Goal: Task Accomplishment & Management: Manage account settings

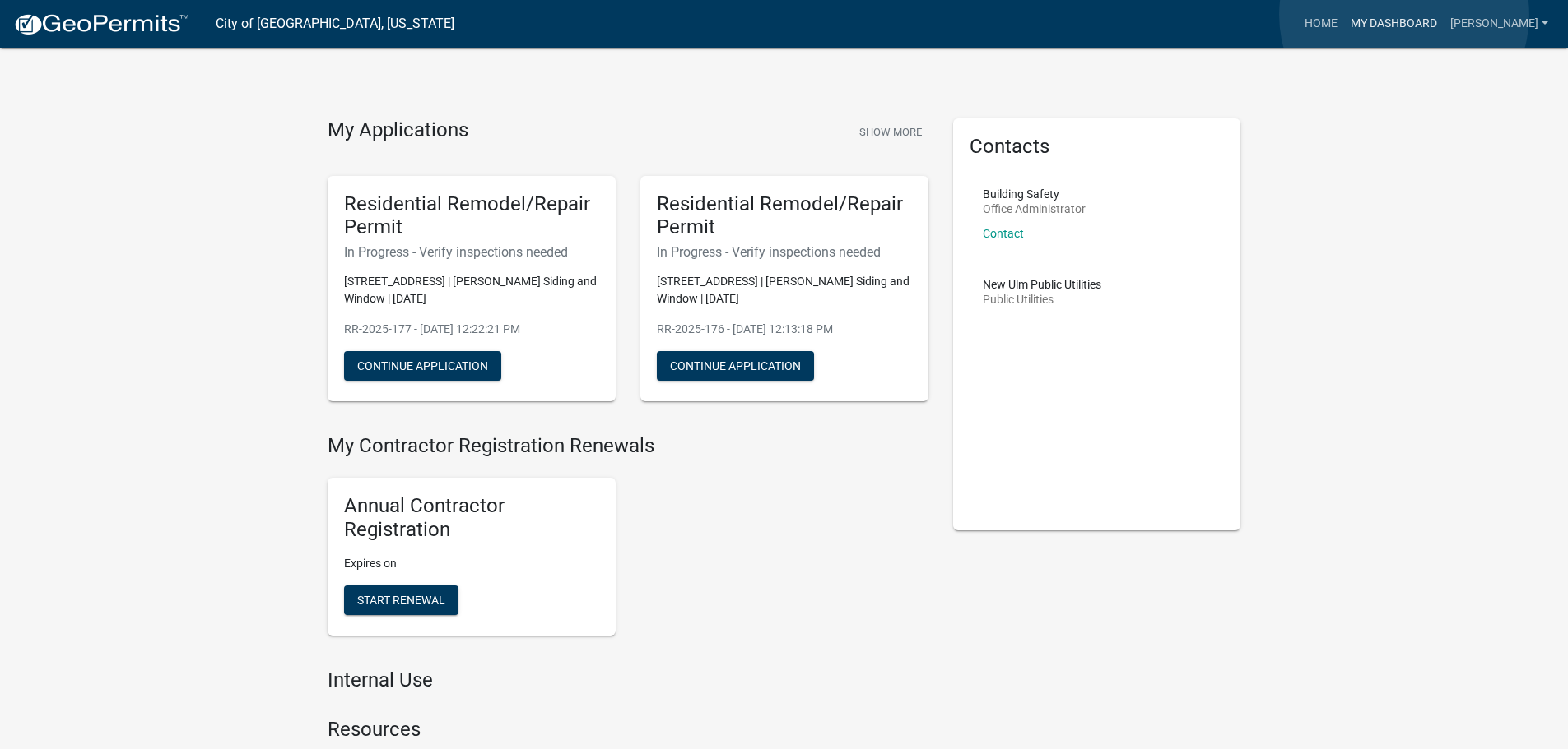
click at [1404, 15] on link "My Dashboard" at bounding box center [1394, 23] width 100 height 31
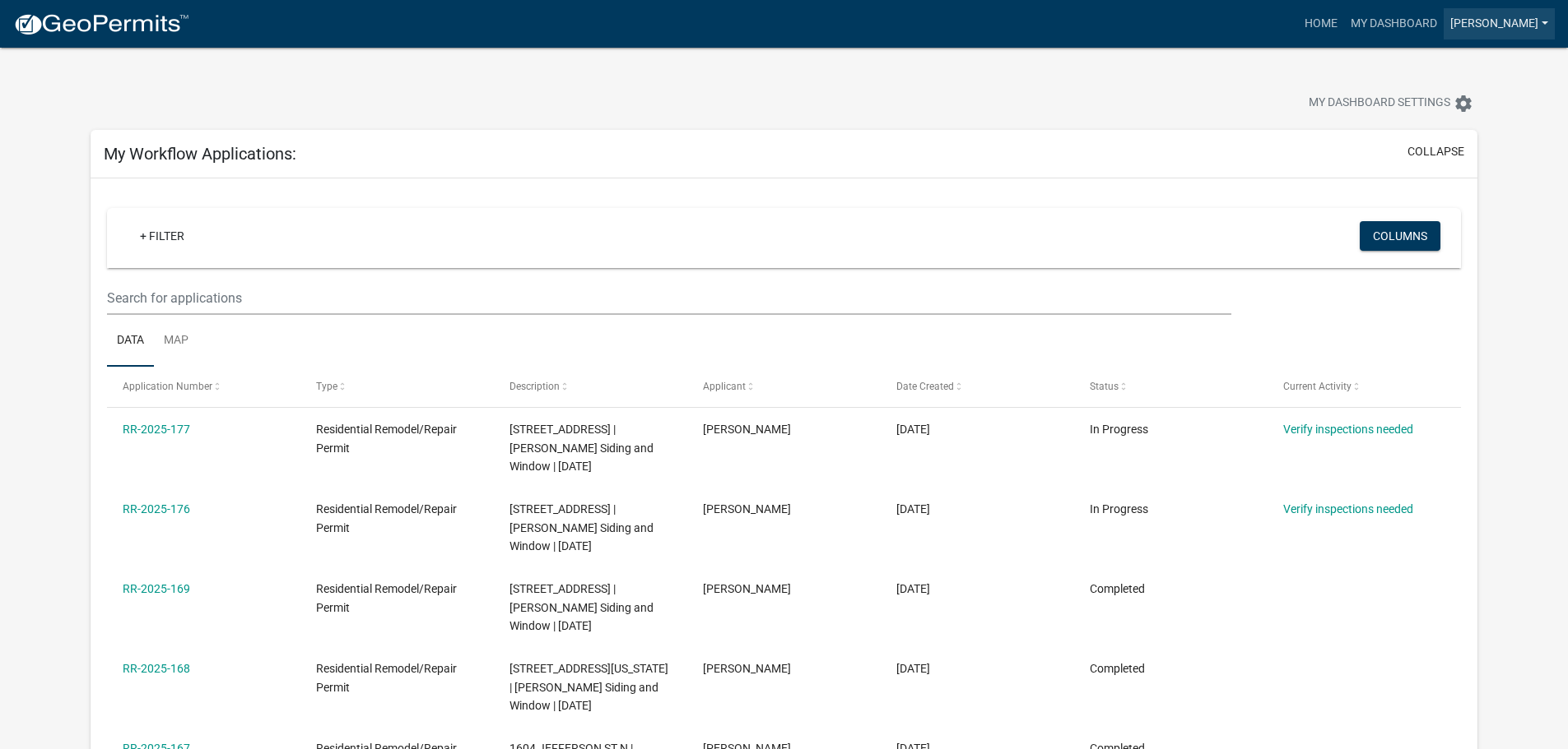
click at [1523, 18] on link "[PERSON_NAME]" at bounding box center [1500, 23] width 111 height 31
click at [1479, 62] on link "Account" at bounding box center [1489, 67] width 132 height 39
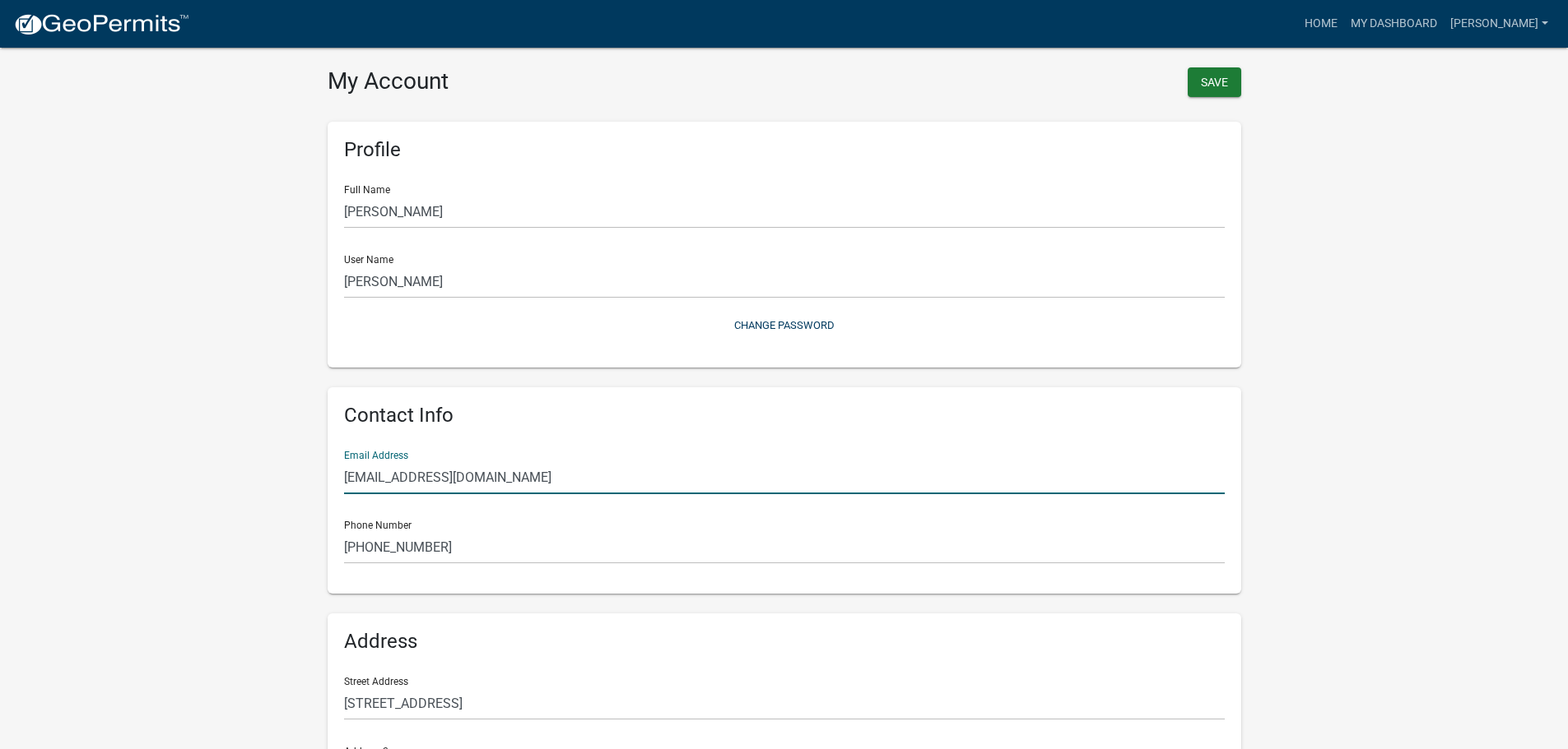
drag, startPoint x: 600, startPoint y: 485, endPoint x: 260, endPoint y: 501, distance: 340.4
click at [260, 500] on wm-user-profile-view "more_horiz Home My Dashboard [PERSON_NAME] Account Logout My Account Save Profi…" at bounding box center [784, 488] width 1568 height 938
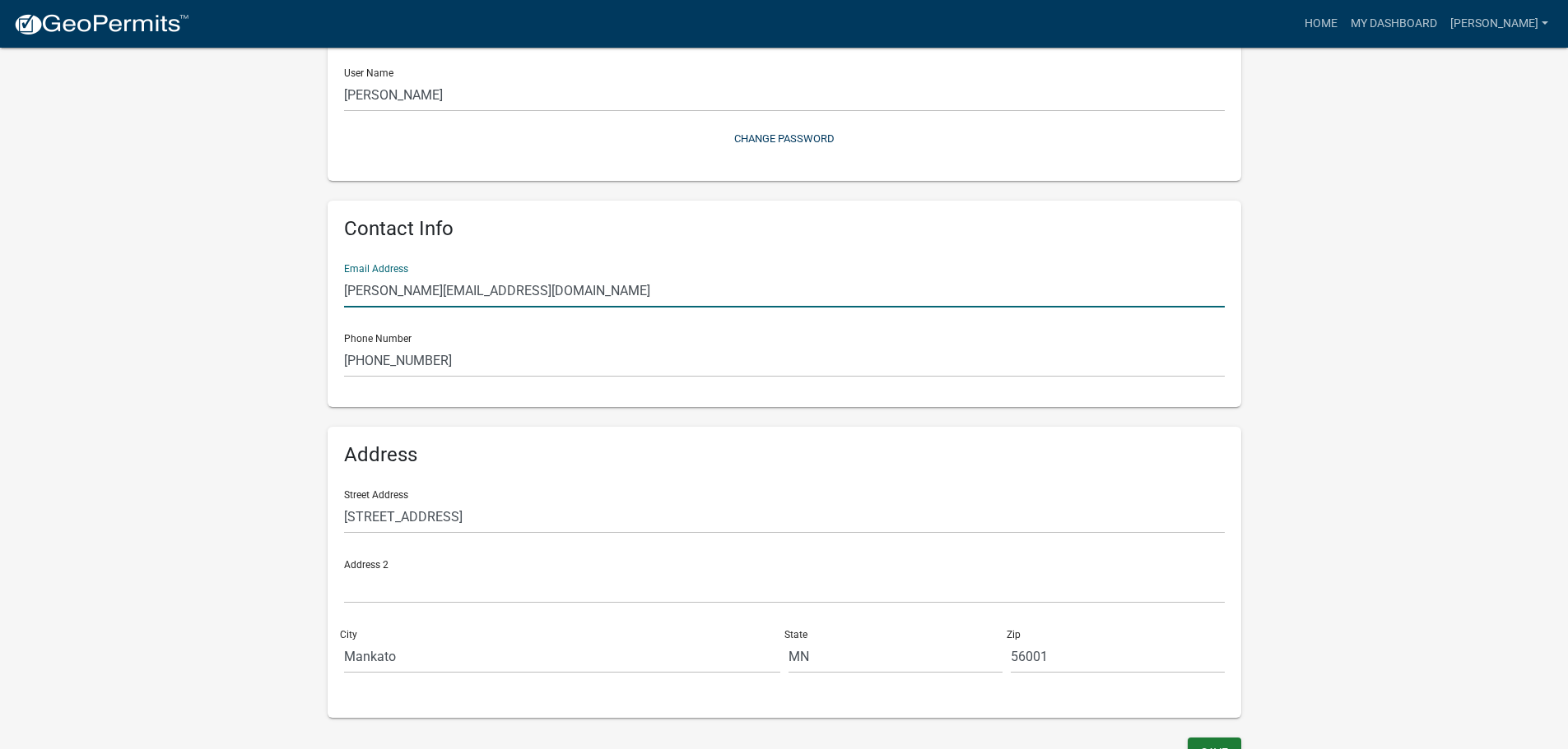
scroll to position [209, 0]
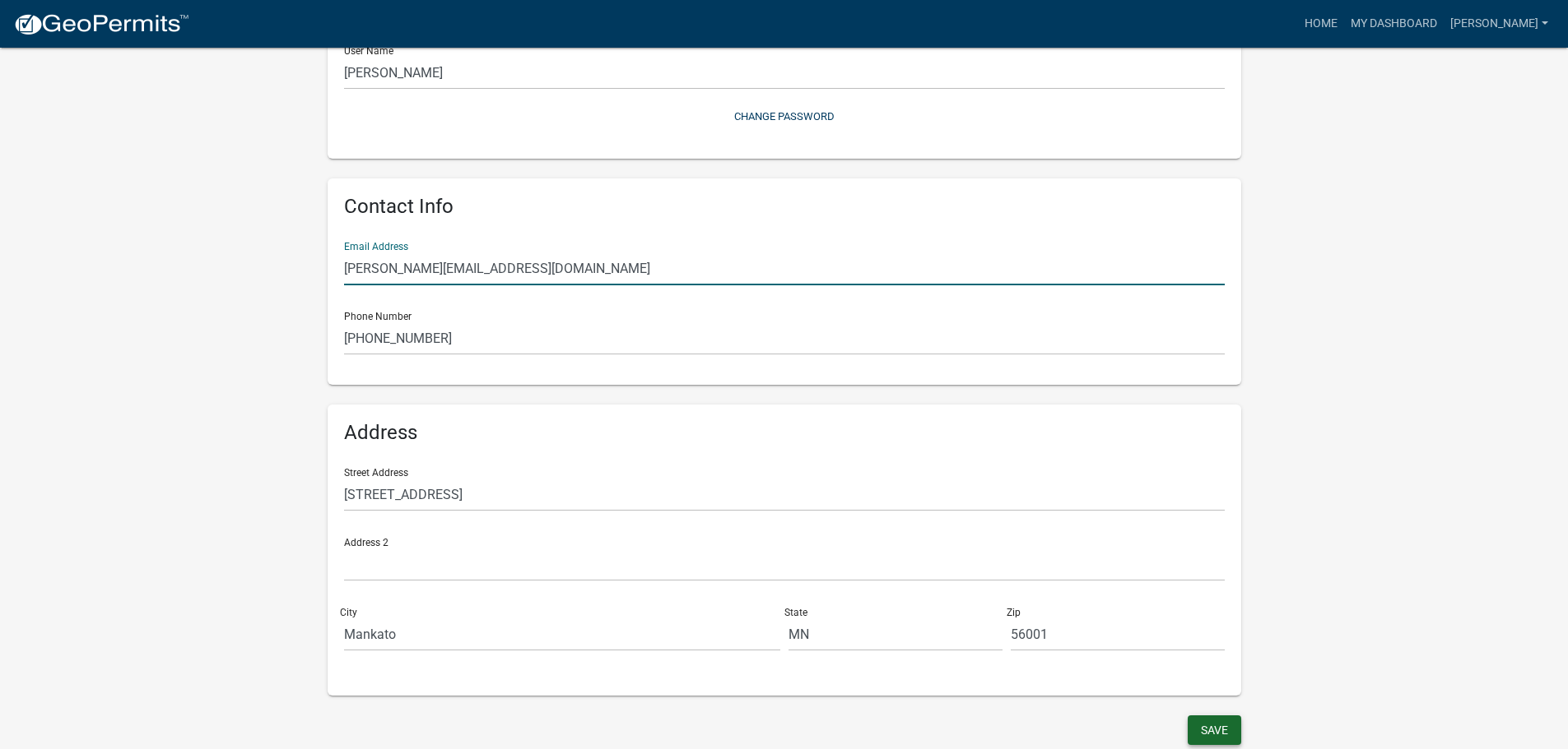
type input "[PERSON_NAME][EMAIL_ADDRESS][DOMAIN_NAME]"
click at [1213, 730] on button "Save" at bounding box center [1214, 730] width 54 height 29
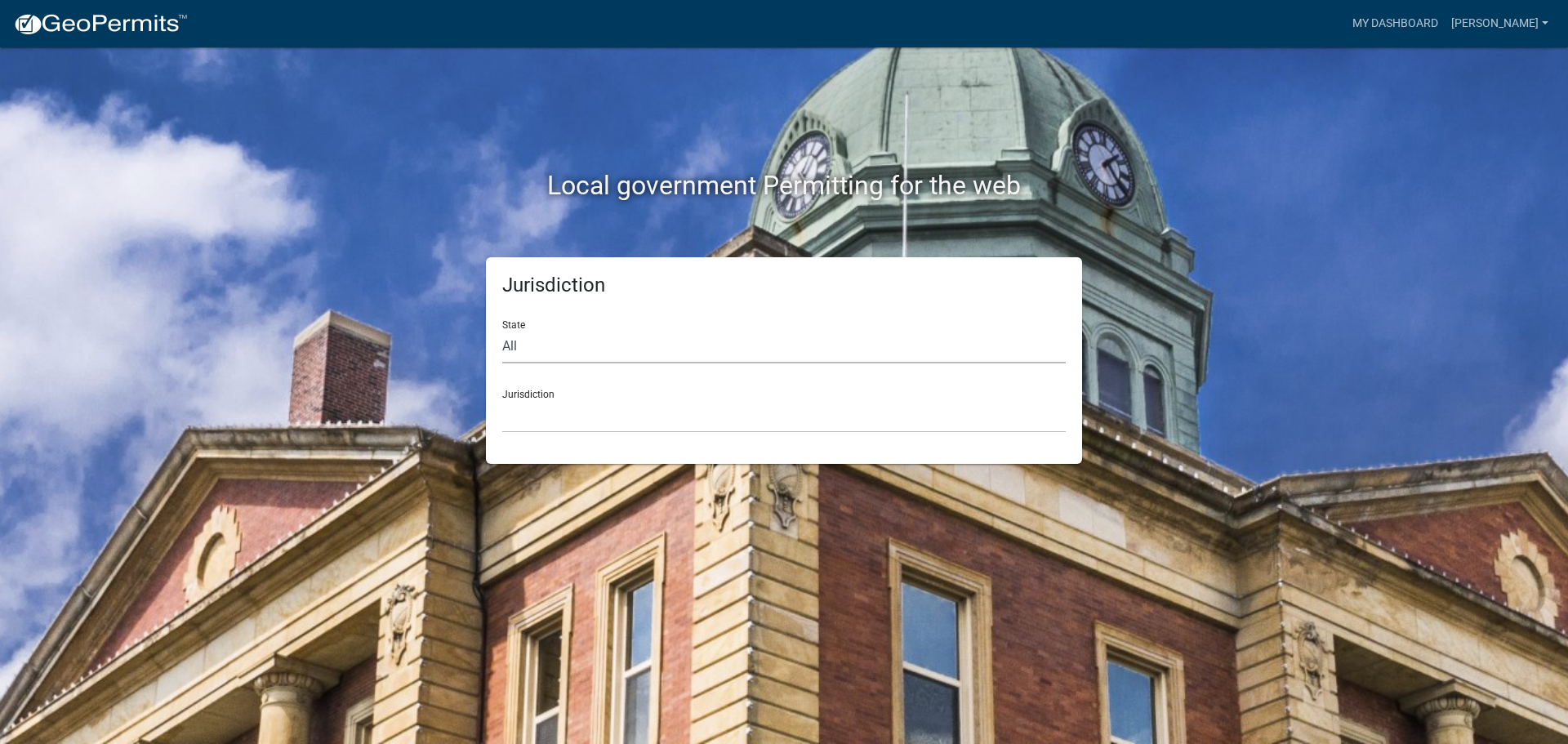
click at [527, 348] on select "All [US_STATE] [US_STATE] [US_STATE] [US_STATE] [US_STATE] [US_STATE] [US_STATE…" at bounding box center [784, 346] width 563 height 34
select select "[US_STATE]"
click at [502, 330] on select "All [US_STATE] [US_STATE] [US_STATE] [US_STATE] [US_STATE] [US_STATE] [US_STATE…" at bounding box center [784, 346] width 563 height 34
click at [547, 404] on select "[GEOGRAPHIC_DATA], [US_STATE] [GEOGRAPHIC_DATA], [US_STATE] [GEOGRAPHIC_DATA], …" at bounding box center [784, 416] width 563 height 34
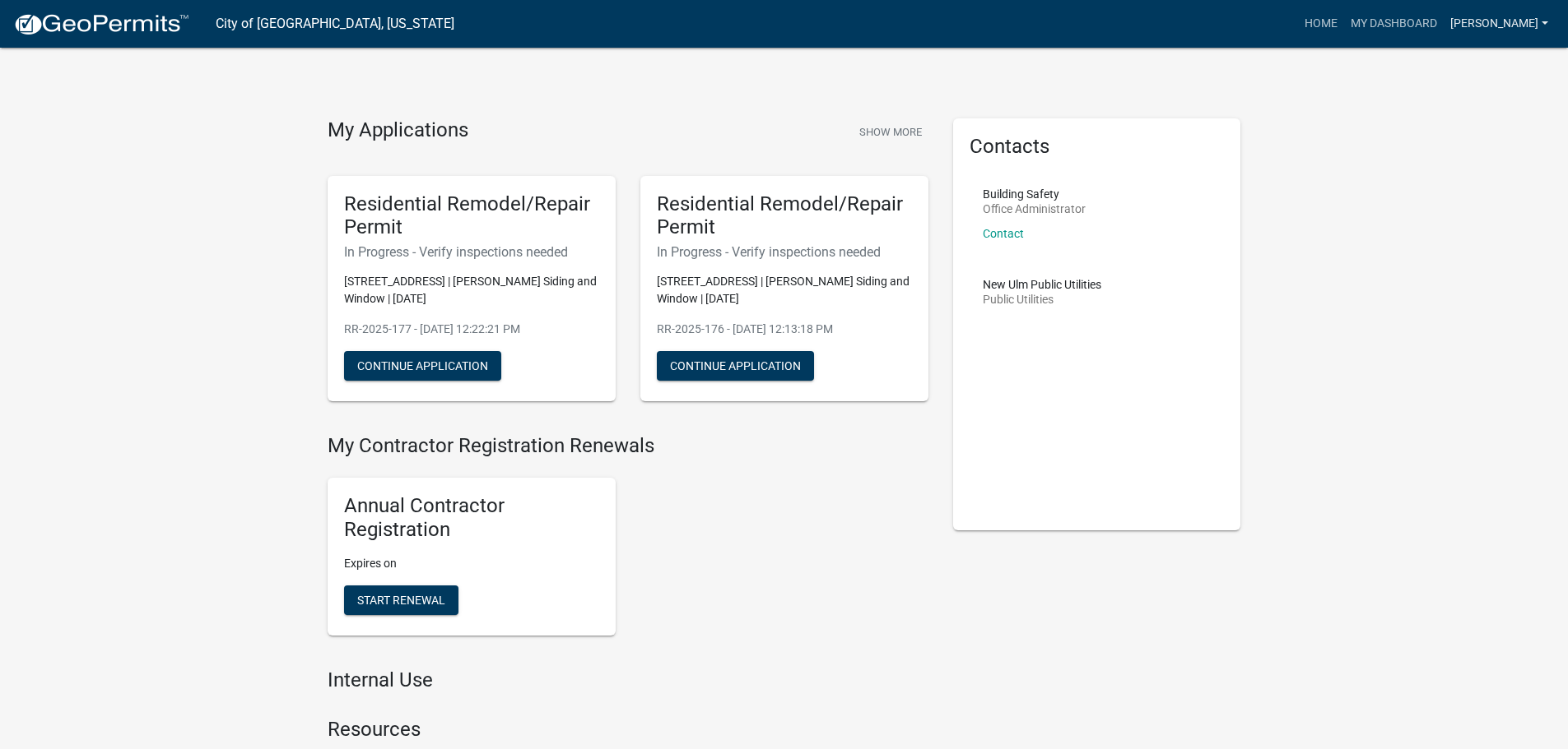
click at [1486, 18] on link "[PERSON_NAME]" at bounding box center [1500, 23] width 111 height 31
click at [1462, 121] on link "Logout" at bounding box center [1489, 121] width 132 height 39
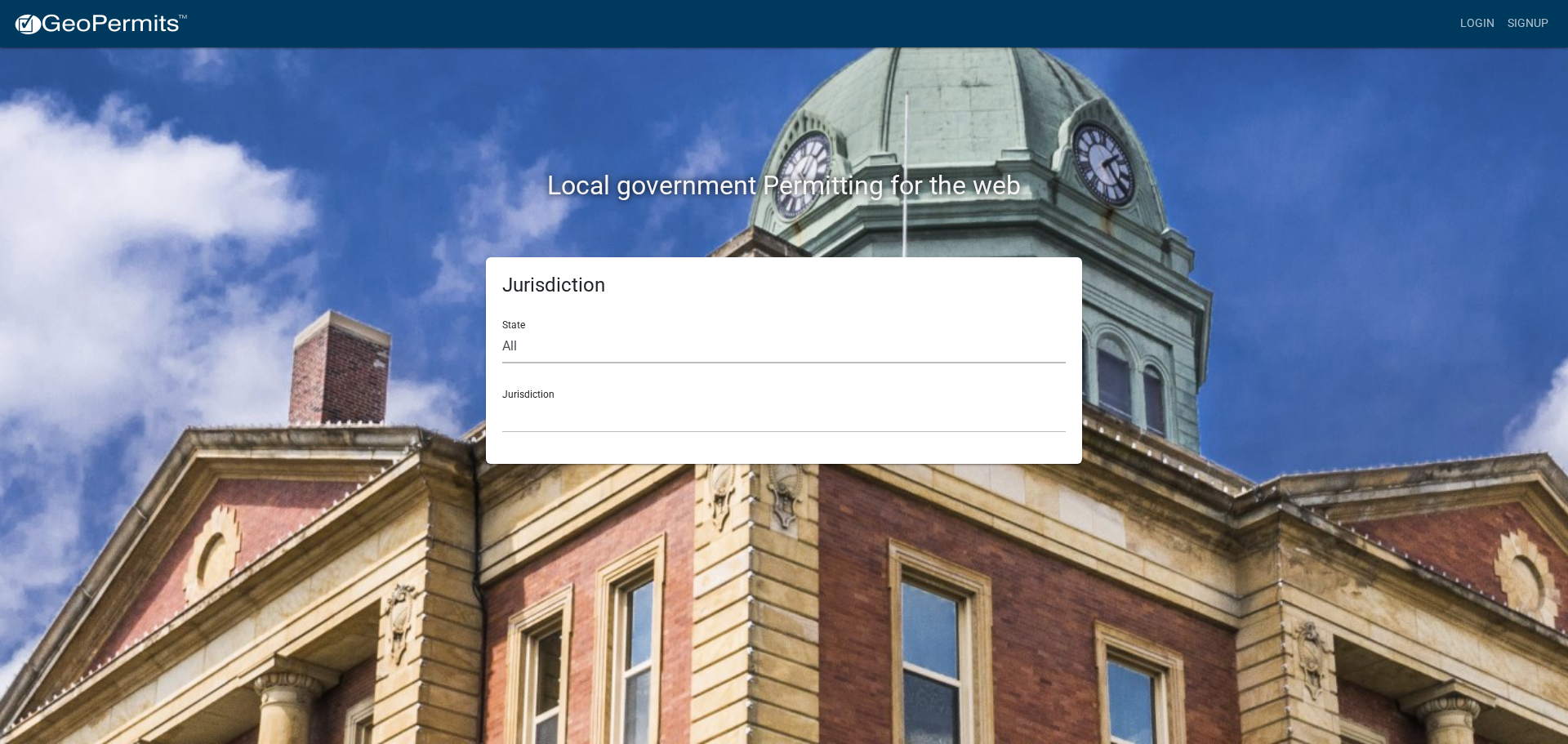
click at [546, 340] on select "All [US_STATE] [US_STATE] [US_STATE] [US_STATE] [US_STATE] [US_STATE] [US_STATE…" at bounding box center [784, 346] width 563 height 34
select select "[US_STATE]"
click at [502, 330] on select "All [US_STATE] [US_STATE] [US_STATE] [US_STATE] [US_STATE] [US_STATE] [US_STATE…" at bounding box center [784, 346] width 563 height 34
click at [562, 412] on select "[GEOGRAPHIC_DATA], [US_STATE] [GEOGRAPHIC_DATA], [US_STATE] [GEOGRAPHIC_DATA], …" at bounding box center [784, 416] width 563 height 34
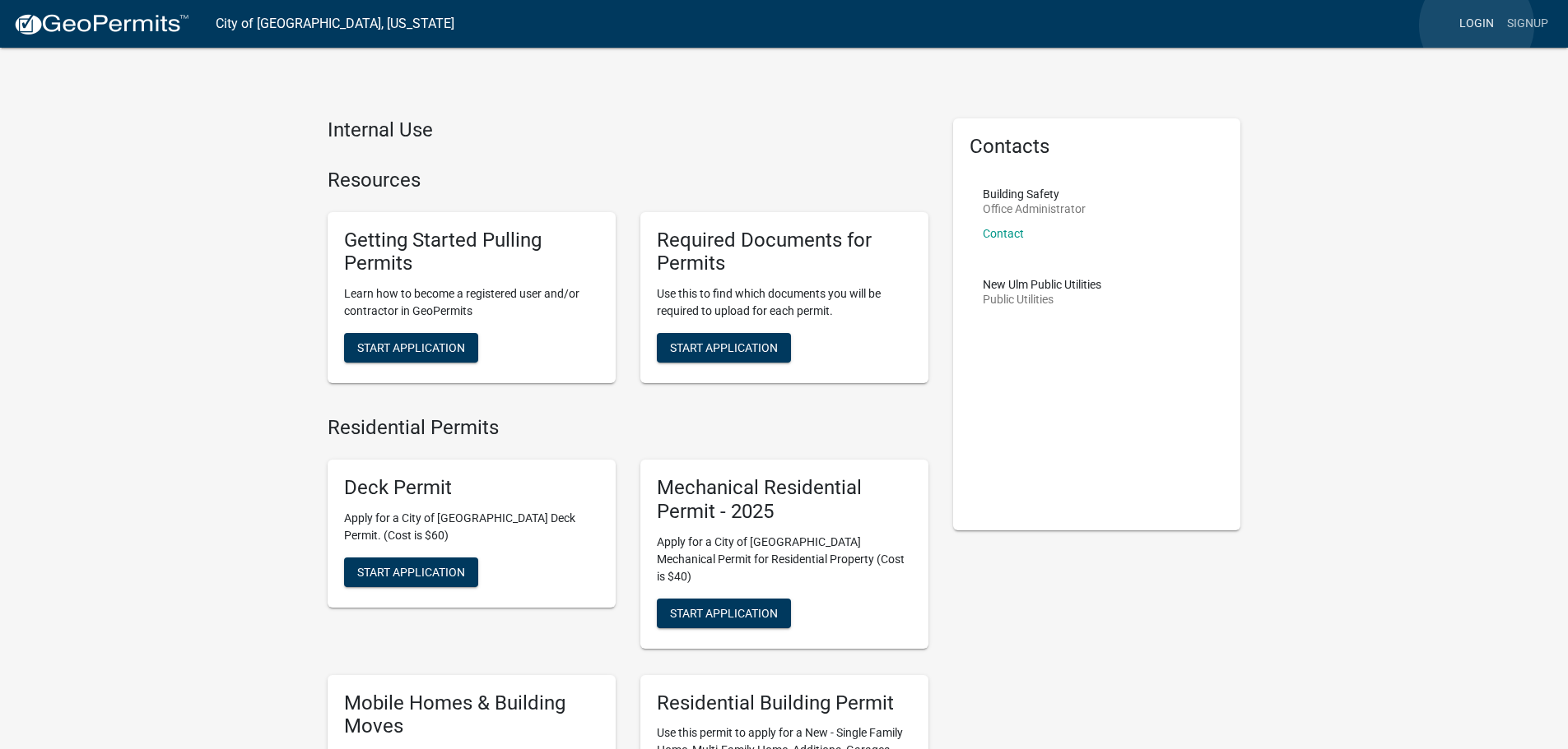
click at [1476, 24] on link "Login" at bounding box center [1476, 23] width 48 height 31
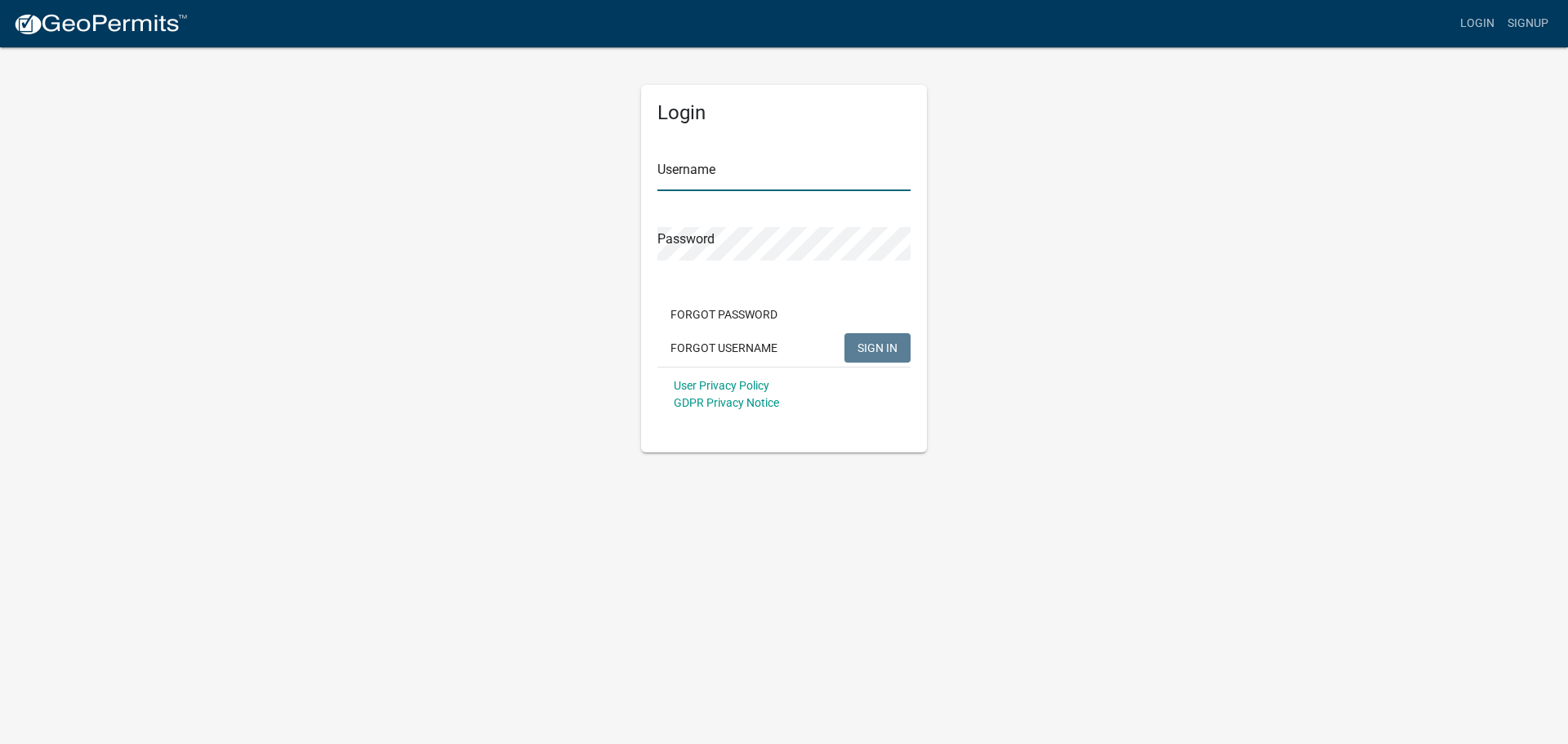
type input "[PERSON_NAME]"
click at [682, 221] on div "Password" at bounding box center [784, 233] width 253 height 56
click at [635, 234] on div "Login Username [PERSON_NAME] Password Forgot Password Forgot Username SIGN IN U…" at bounding box center [784, 249] width 310 height 407
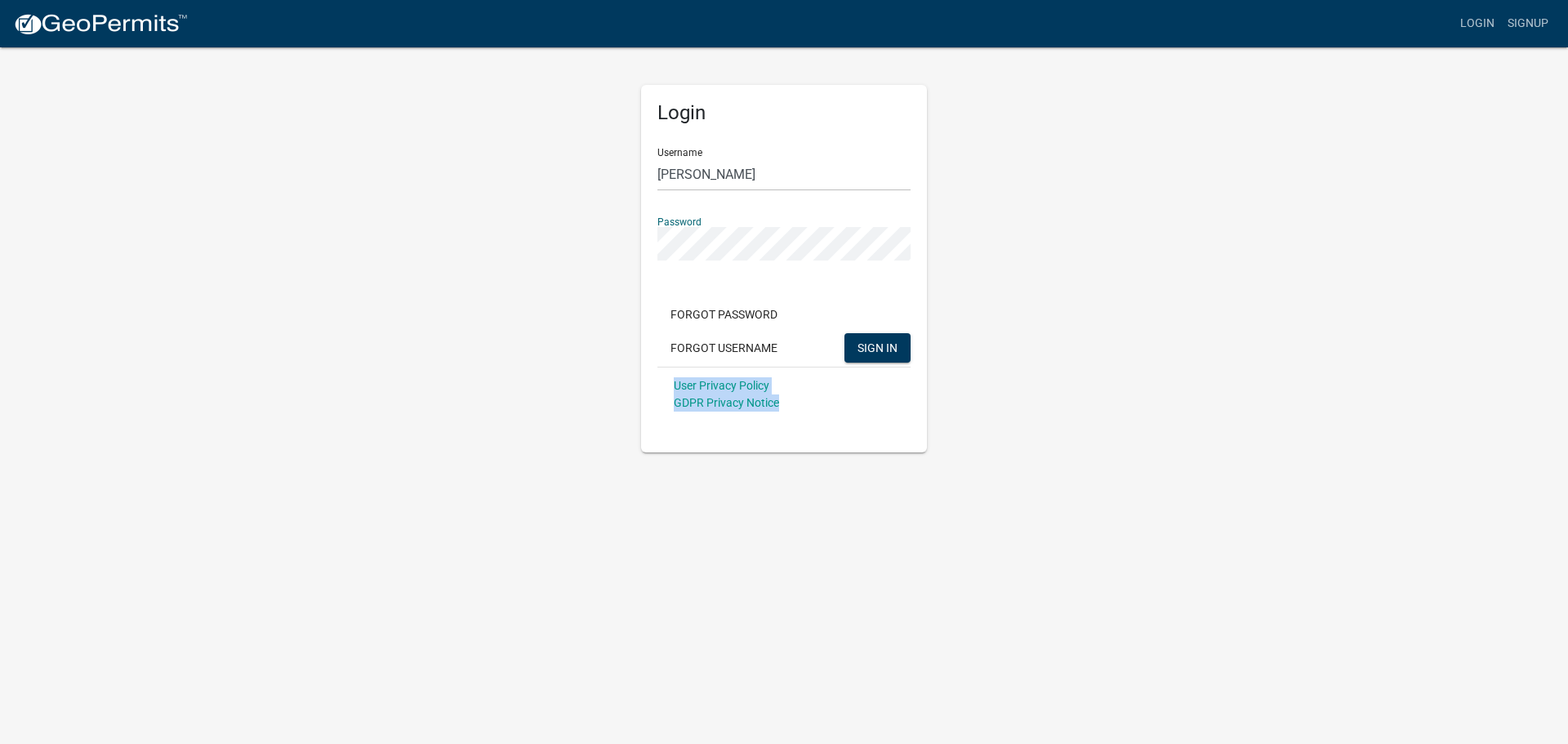
drag, startPoint x: 1206, startPoint y: 395, endPoint x: 1196, endPoint y: 393, distance: 10.2
click at [1205, 393] on div "Login Username [PERSON_NAME] Password Forgot Password Forgot Username SIGN IN U…" at bounding box center [784, 249] width 931 height 407
click at [879, 335] on button "SIGN IN" at bounding box center [878, 348] width 66 height 29
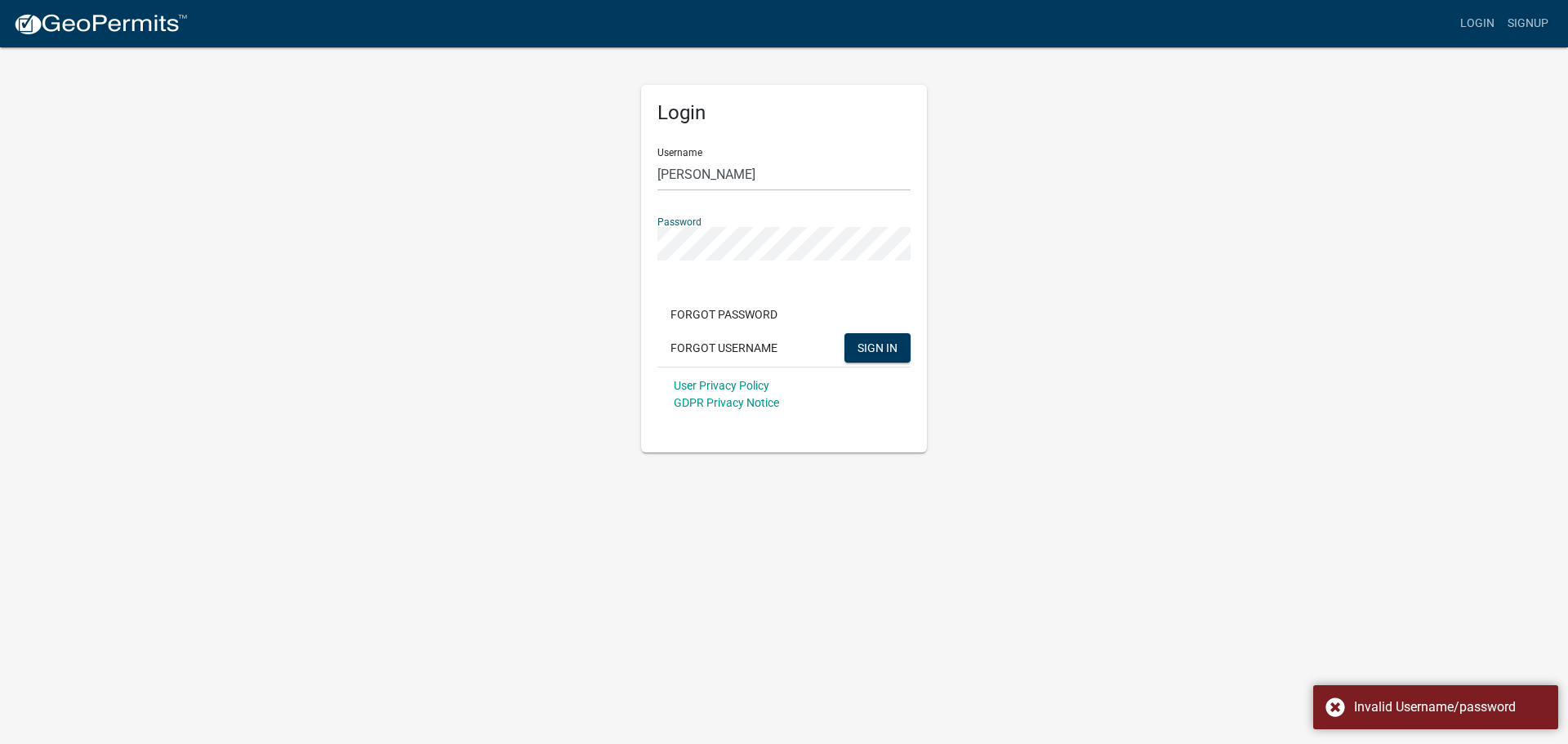
click at [613, 236] on div "Login Username [PERSON_NAME] Password Forgot Password Forgot Username SIGN IN U…" at bounding box center [784, 249] width 931 height 407
drag, startPoint x: 1164, startPoint y: 388, endPoint x: 1128, endPoint y: 386, distance: 36.1
click at [1164, 387] on div "Login Username [PERSON_NAME] Password Forgot Password Forgot Username SIGN IN U…" at bounding box center [784, 249] width 931 height 407
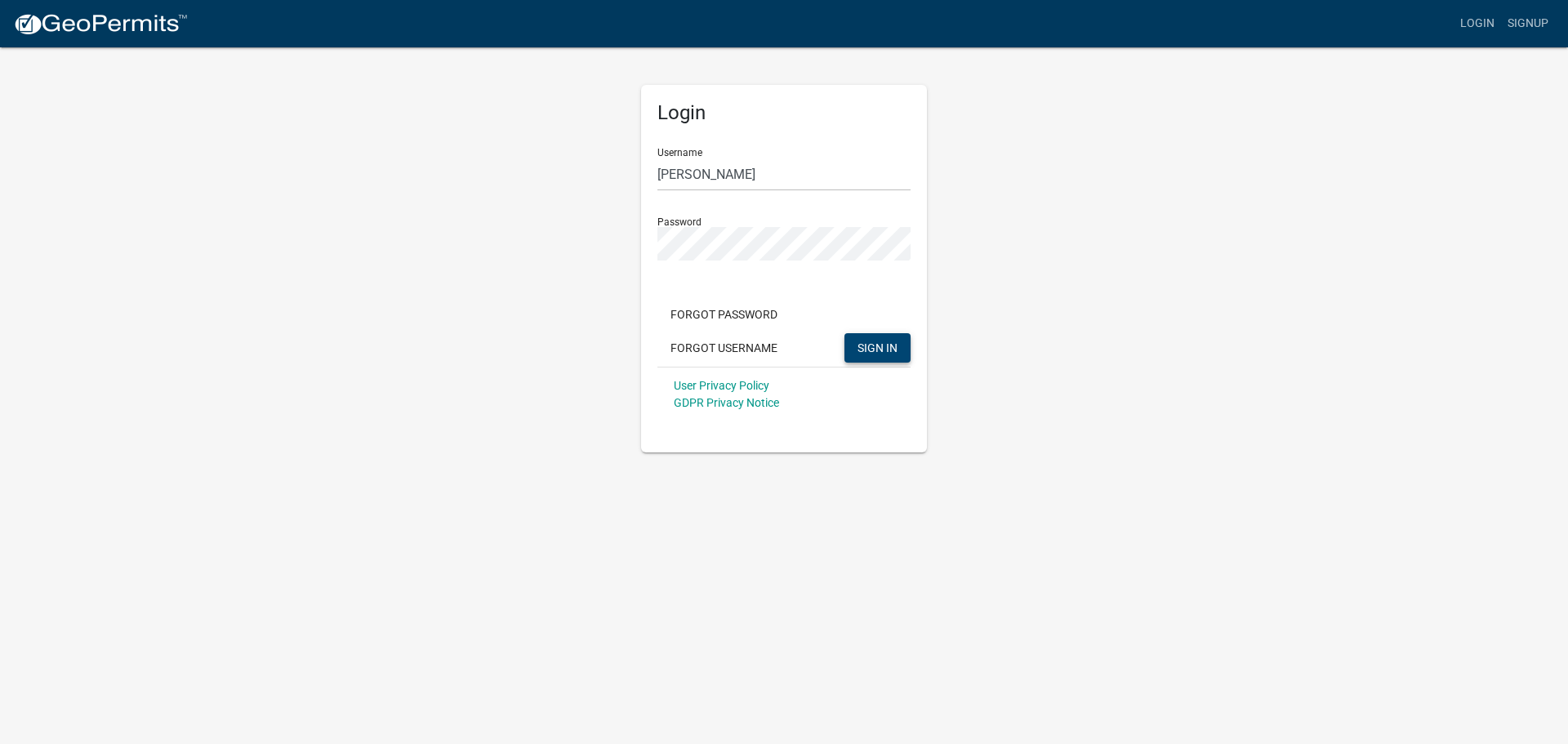
click at [870, 350] on span "SIGN IN" at bounding box center [878, 346] width 40 height 13
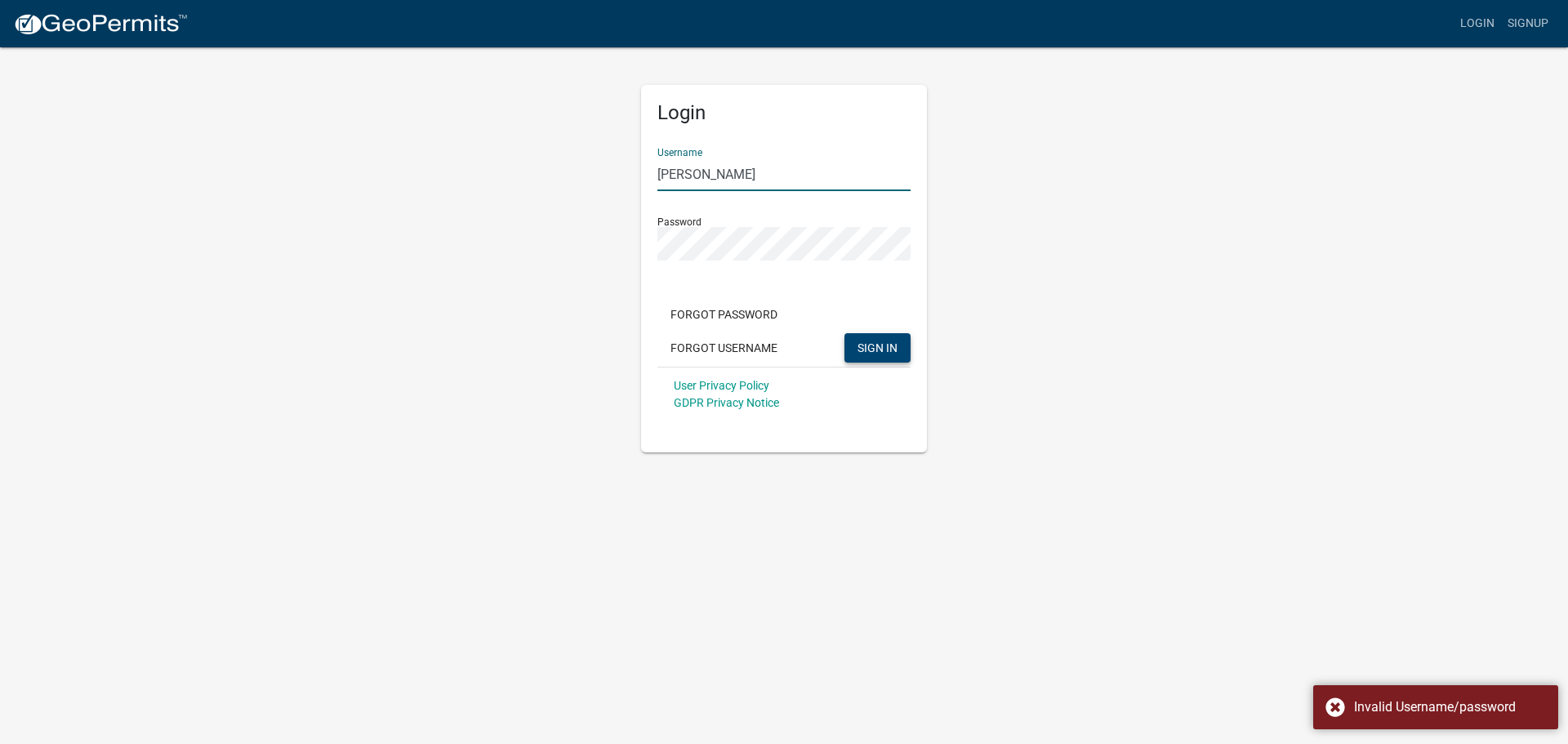
drag, startPoint x: 749, startPoint y: 174, endPoint x: 567, endPoint y: 179, distance: 182.1
click at [568, 178] on div "Login Username [PERSON_NAME] Password Forgot Password Forgot Username SIGN IN U…" at bounding box center [784, 249] width 931 height 407
click at [873, 341] on span "SIGN IN" at bounding box center [878, 346] width 40 height 13
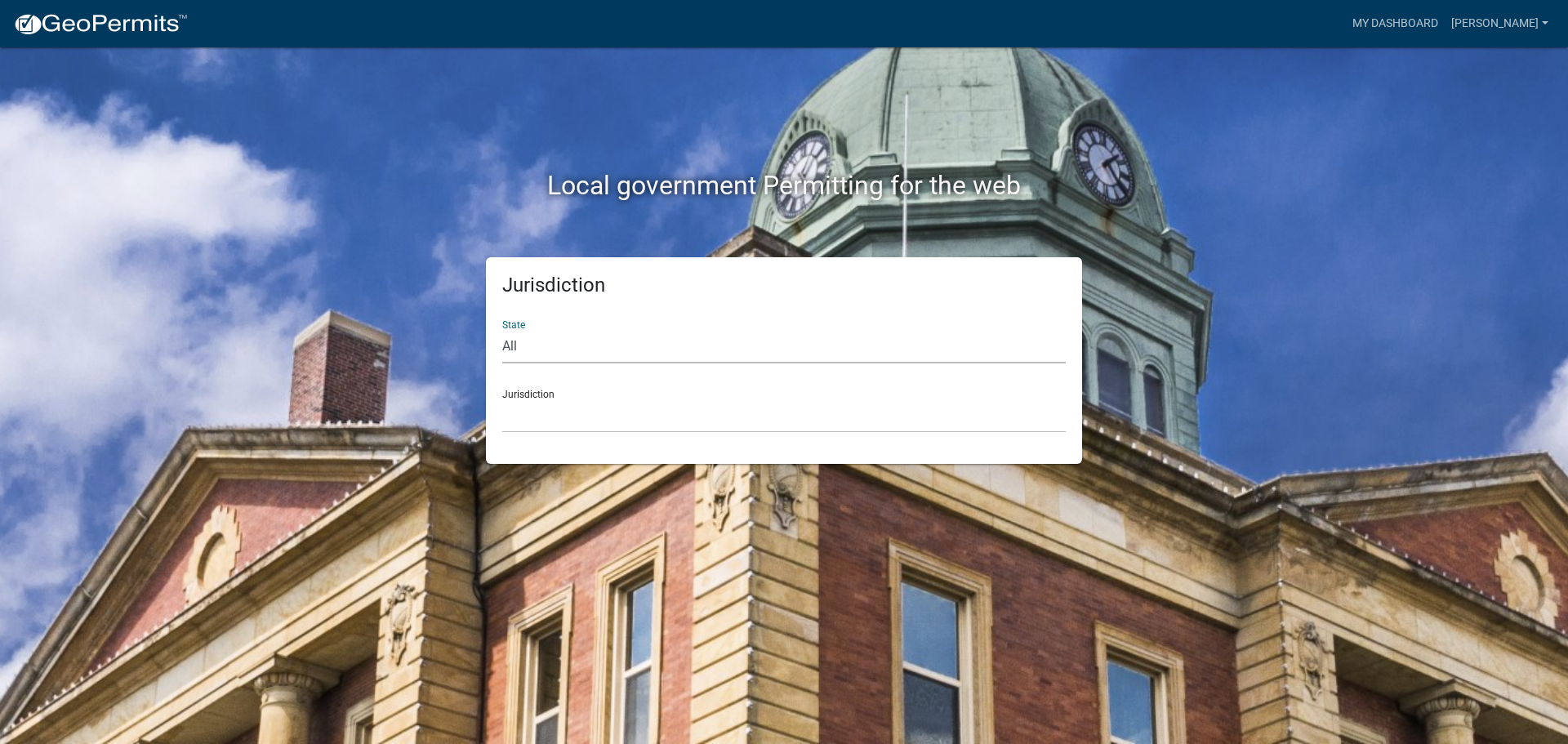
click at [533, 348] on select "All [US_STATE] [US_STATE] [US_STATE] [US_STATE] [US_STATE] [US_STATE] [US_STATE…" at bounding box center [784, 346] width 563 height 34
select select "[US_STATE]"
click at [502, 330] on select "All [US_STATE] [US_STATE] [US_STATE] [US_STATE] [US_STATE] [US_STATE] [US_STATE…" at bounding box center [784, 346] width 563 height 34
click at [547, 419] on select "[GEOGRAPHIC_DATA], [US_STATE] [GEOGRAPHIC_DATA], [US_STATE] [GEOGRAPHIC_DATA], …" at bounding box center [784, 416] width 563 height 34
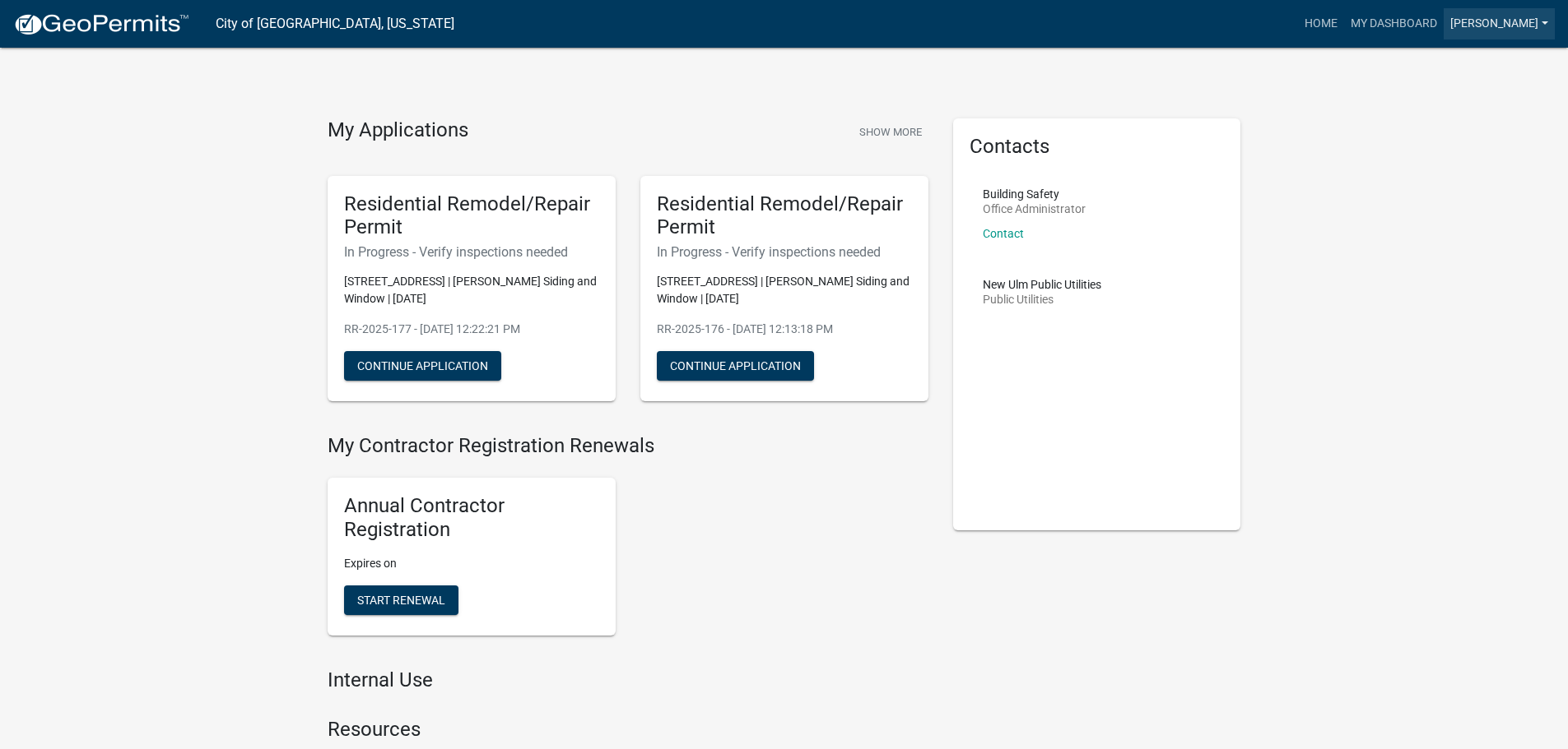
click at [1495, 29] on link "[PERSON_NAME]" at bounding box center [1500, 23] width 111 height 31
click at [1448, 159] on link "Logout" at bounding box center [1484, 160] width 141 height 39
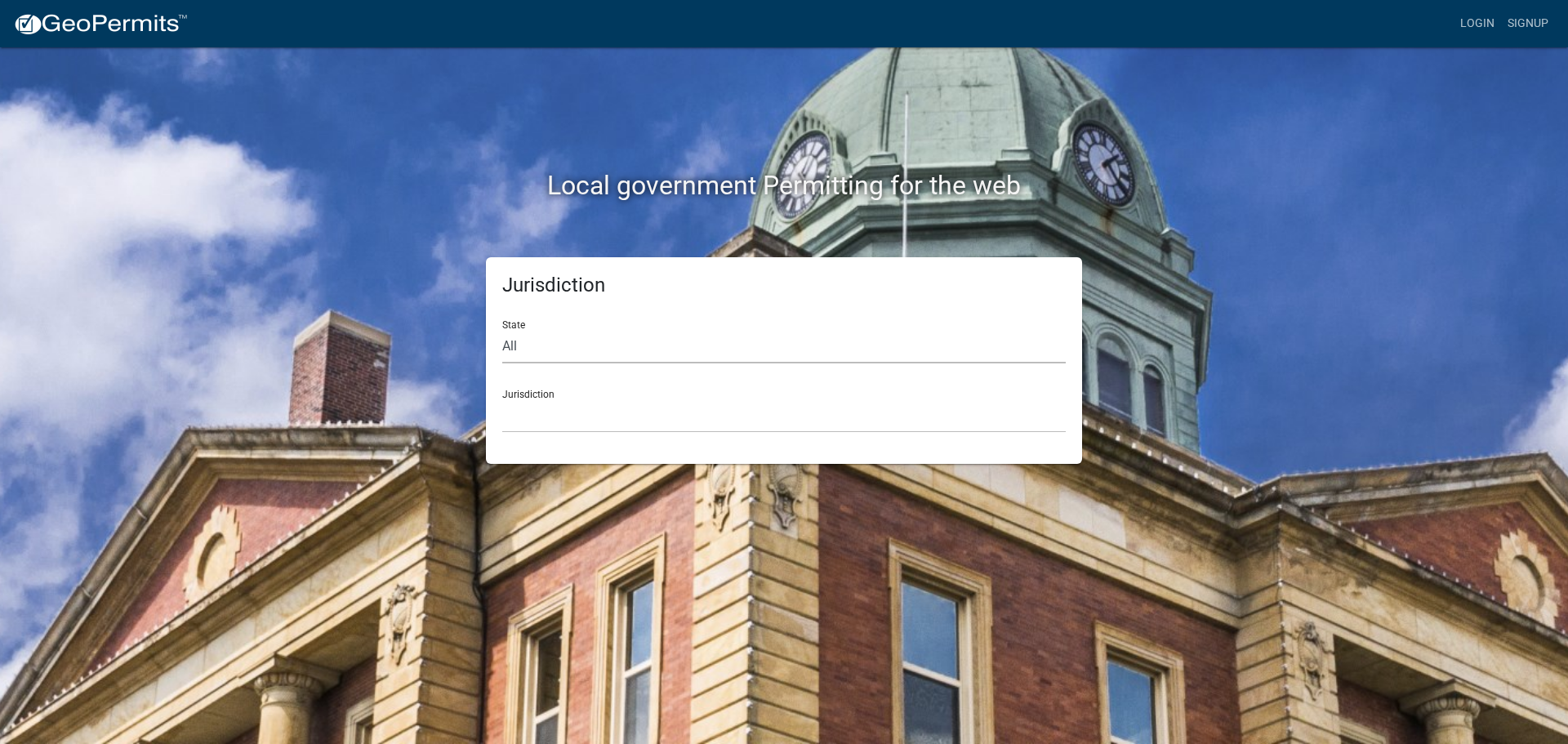
click at [530, 347] on select "All [US_STATE] [US_STATE] [US_STATE] [US_STATE] [US_STATE] [US_STATE] [US_STATE…" at bounding box center [784, 346] width 563 height 34
click at [1469, 24] on link "Login" at bounding box center [1477, 23] width 48 height 31
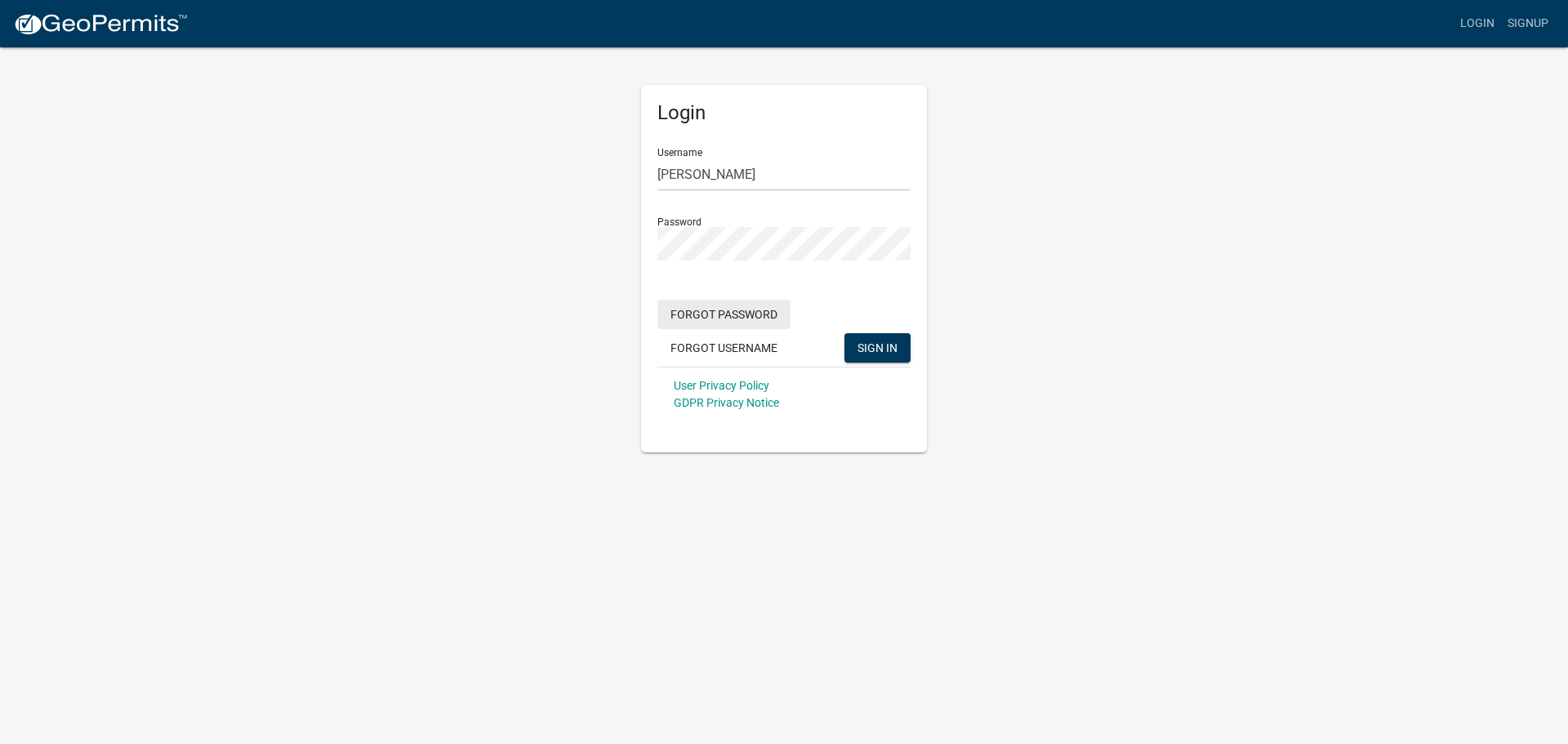
click at [702, 315] on button "Forgot Password" at bounding box center [723, 314] width 133 height 29
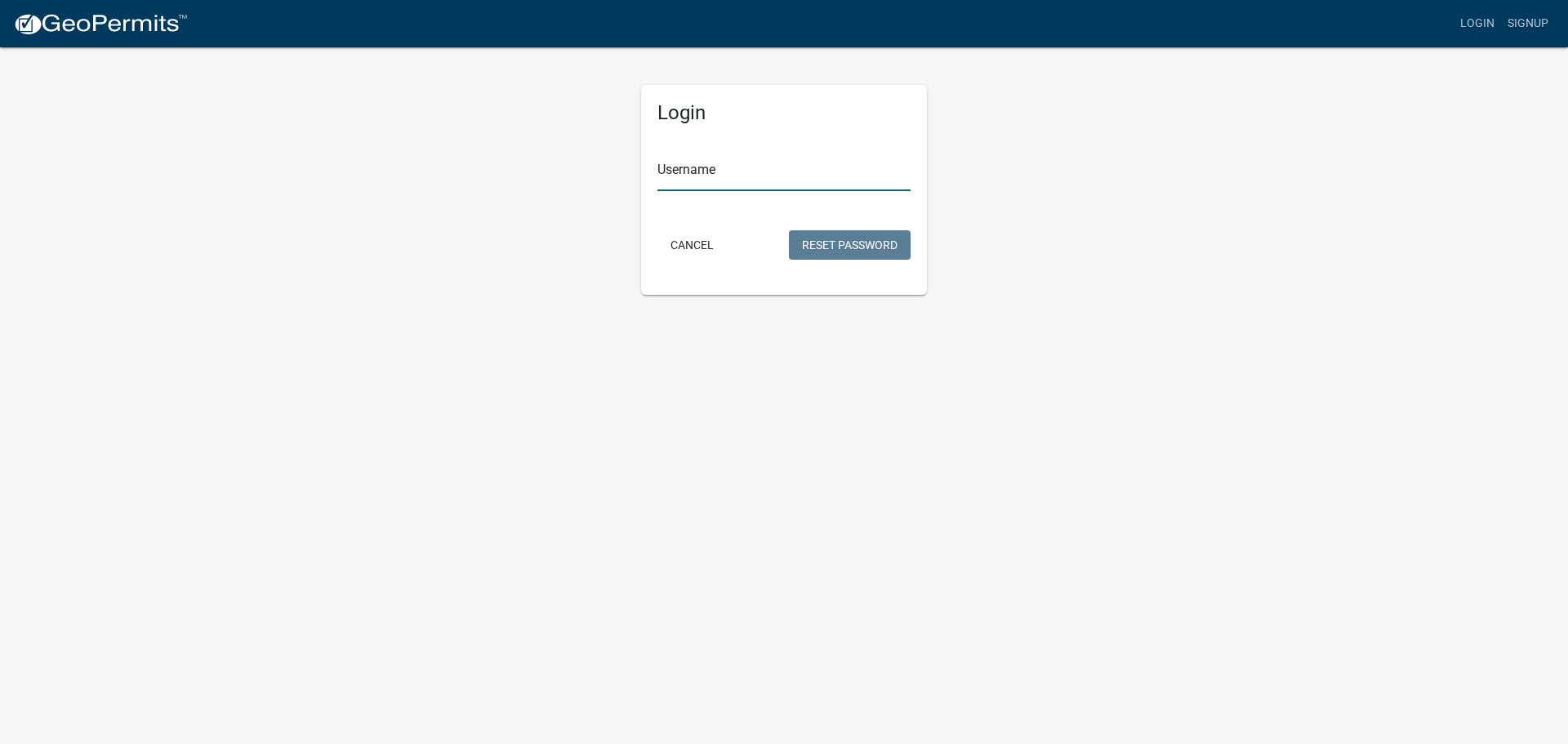
click at [718, 178] on input "Username" at bounding box center [784, 175] width 253 height 34
type input "[PERSON_NAME]"
click at [688, 209] on form "Username [PERSON_NAME] Cancel Reset Password" at bounding box center [784, 199] width 253 height 129
click at [818, 240] on button "Reset Password" at bounding box center [850, 245] width 122 height 29
